Goal: Task Accomplishment & Management: Use online tool/utility

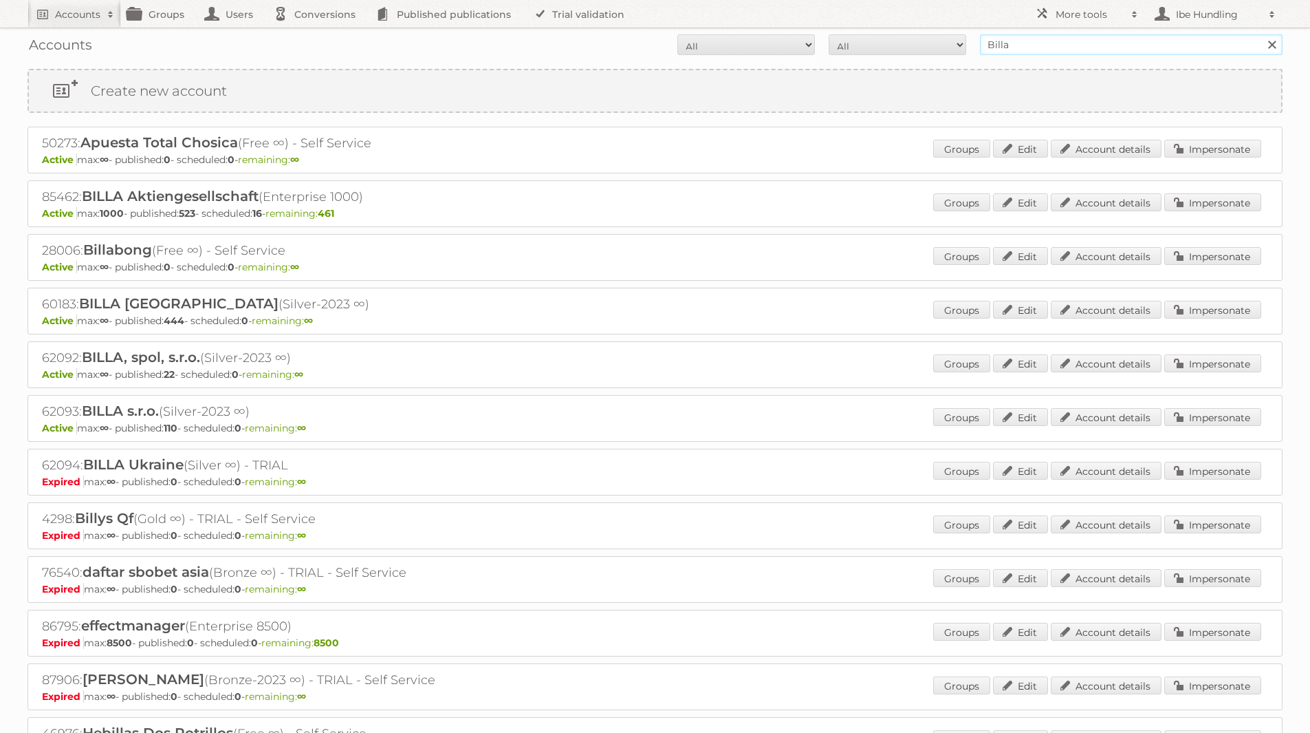
drag, startPoint x: 1048, startPoint y: 40, endPoint x: 785, endPoint y: 35, distance: 263.5
click at [799, 41] on form "All Active Expired Pending All Paid Trials Self service Billa Search" at bounding box center [655, 44] width 1255 height 21
type input "C"
click at [1032, 49] on input "text" at bounding box center [1131, 44] width 303 height 21
type input "carrefour"
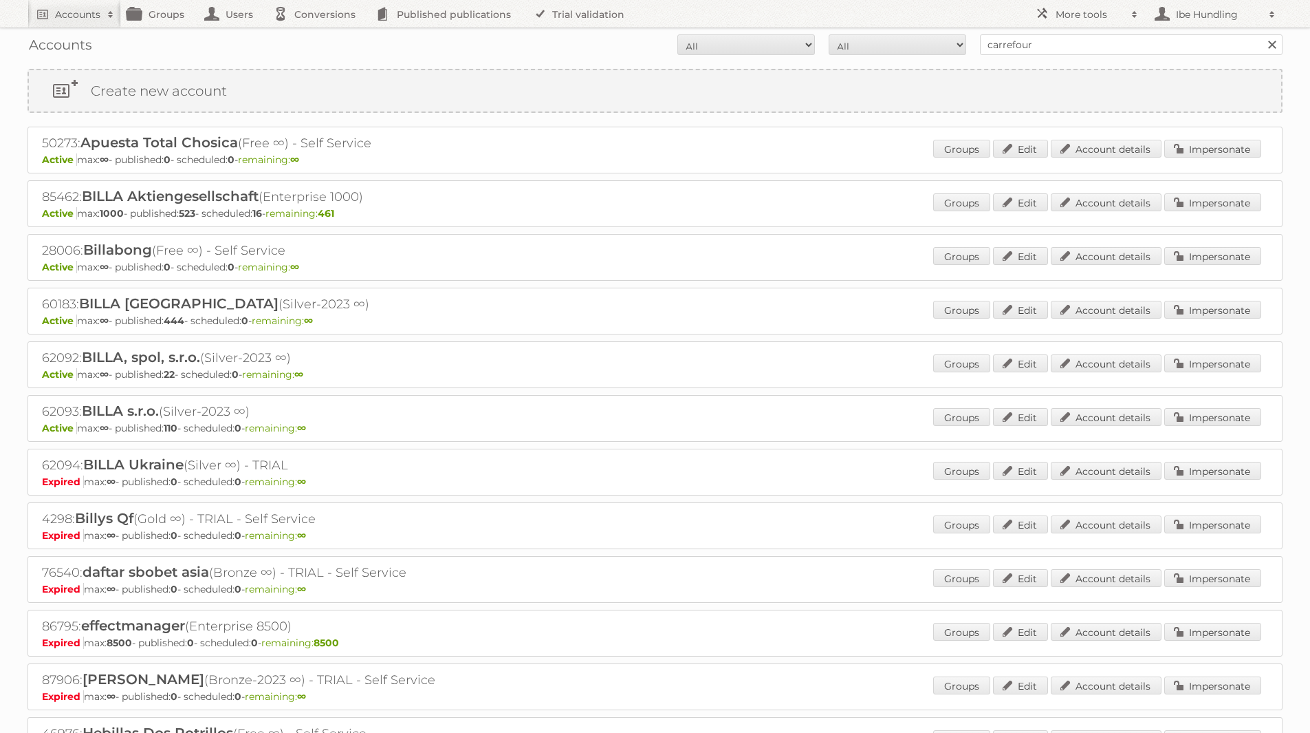
click at [1262, 34] on input "Search" at bounding box center [1272, 44] width 21 height 21
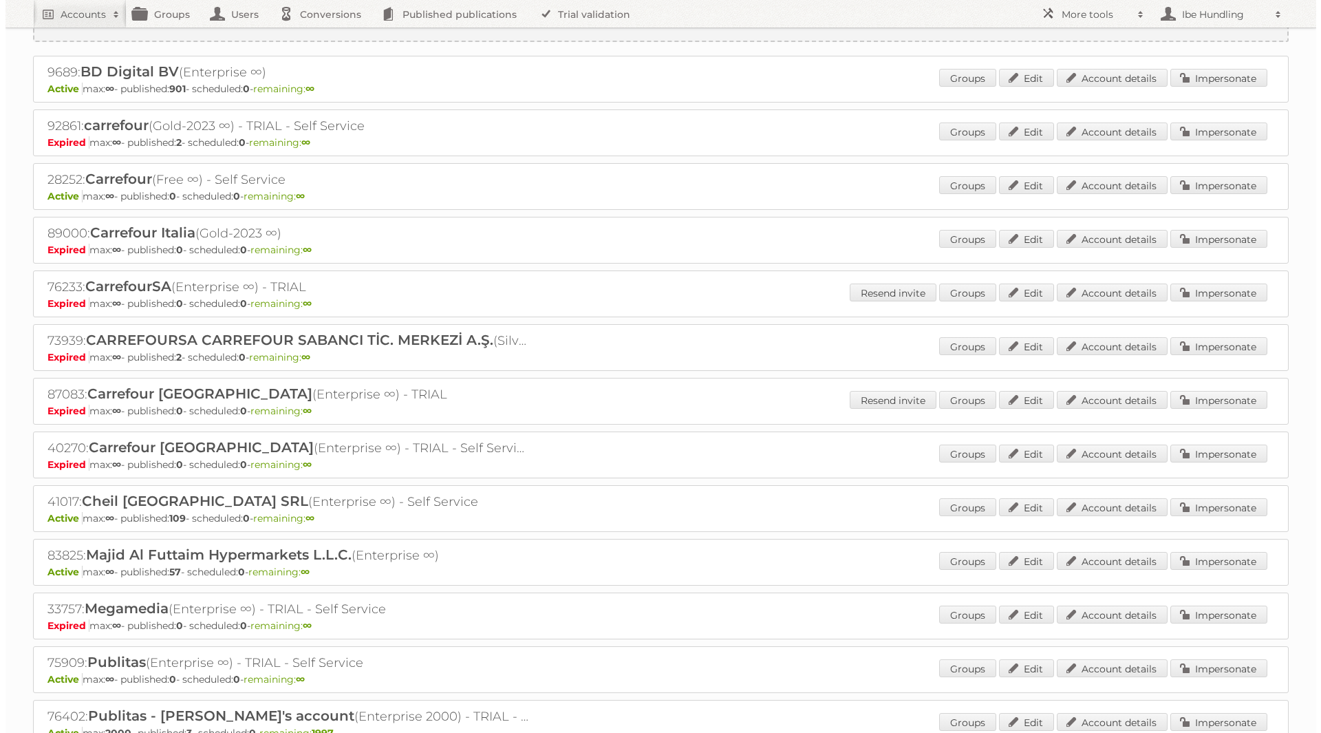
scroll to position [138, 0]
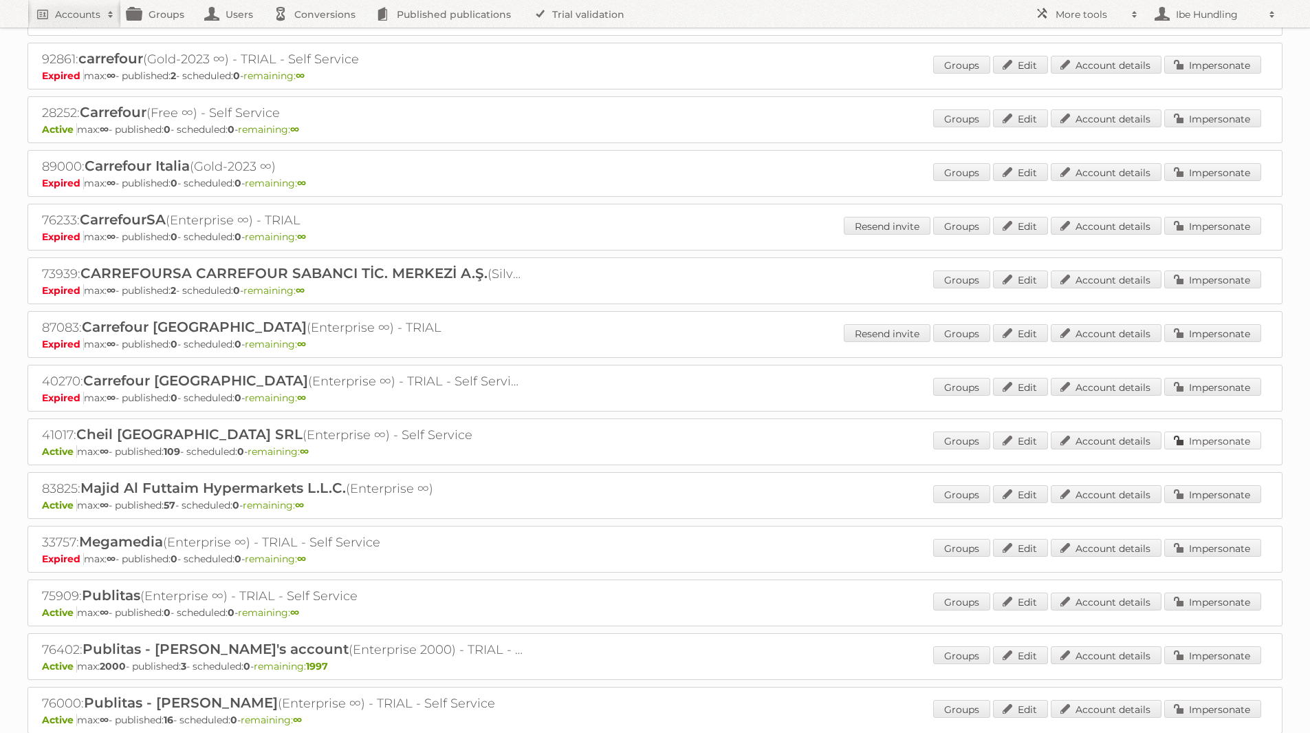
click at [1235, 436] on link "Impersonate" at bounding box center [1213, 440] width 97 height 18
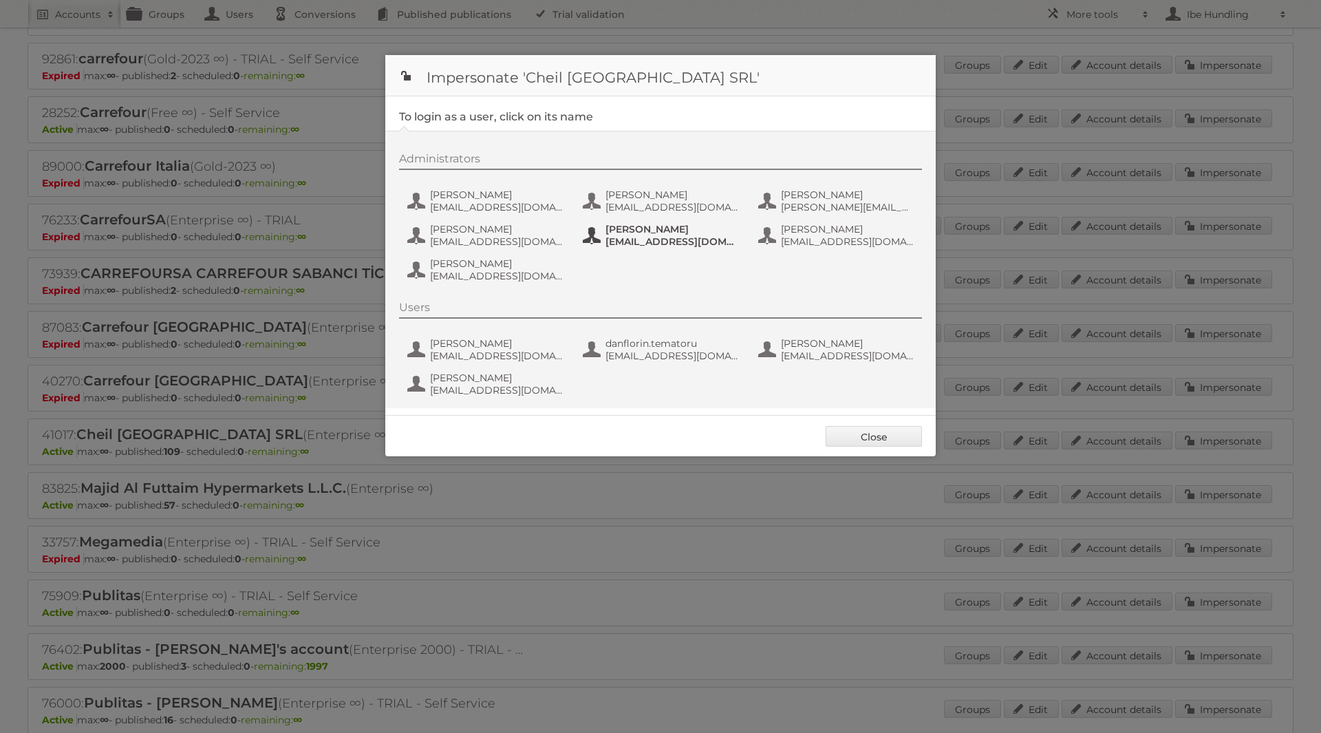
click at [694, 228] on span "[PERSON_NAME]" at bounding box center [671, 229] width 133 height 12
